Goal: Ask a question

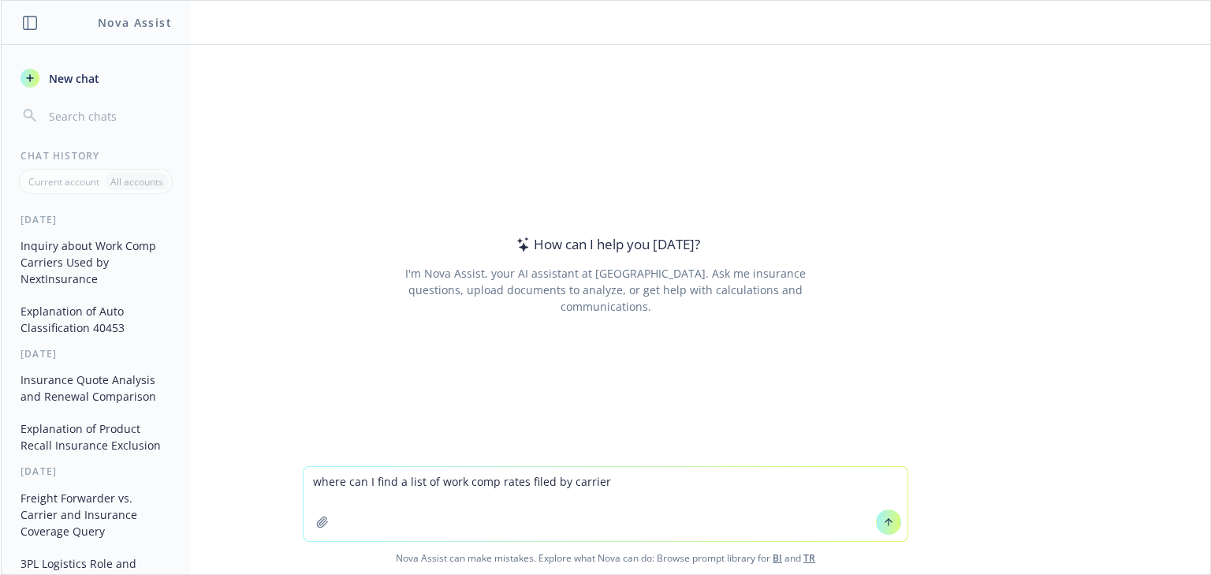
type textarea "where can I find a list of work comp rates filed by carriers"
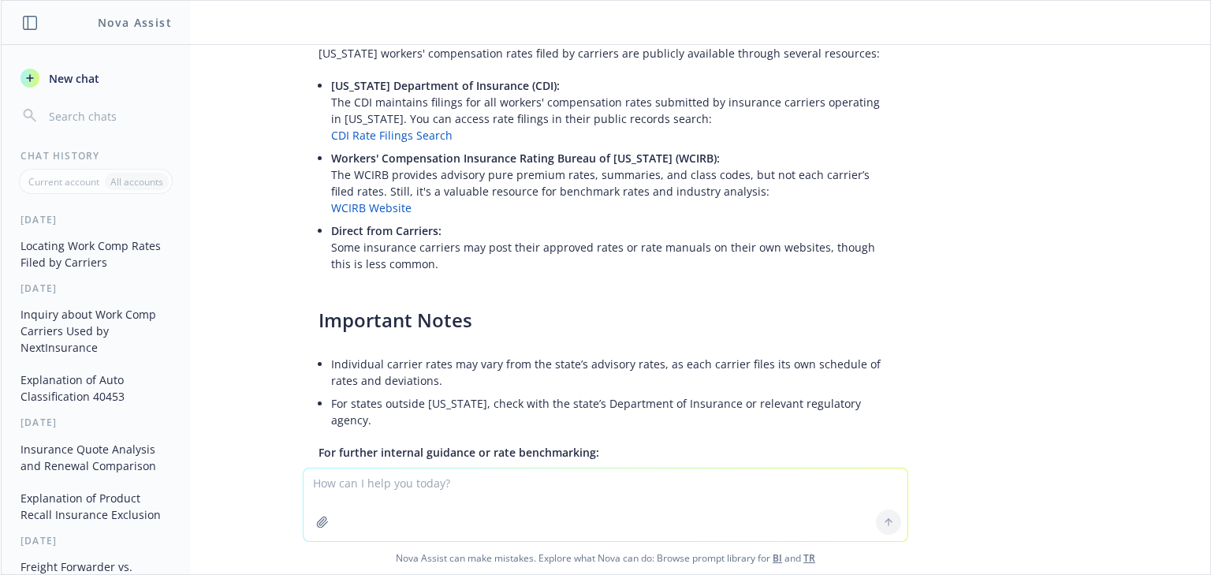
scroll to position [24, 0]
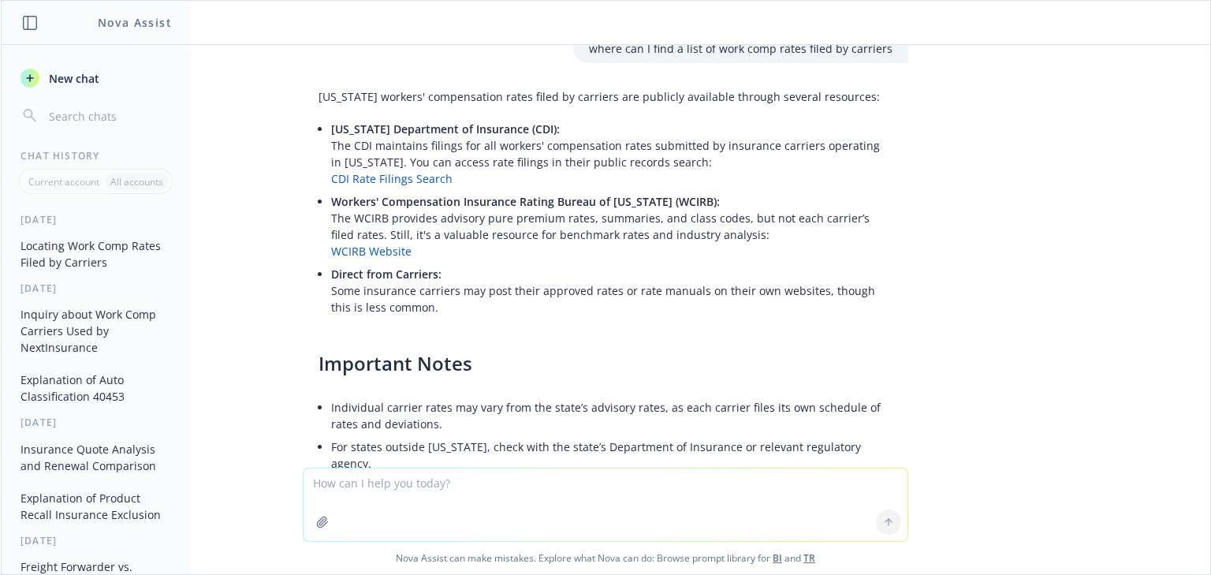
click at [392, 175] on link "CDI Rate Filings Search" at bounding box center [391, 178] width 121 height 15
